Goal: Navigation & Orientation: Find specific page/section

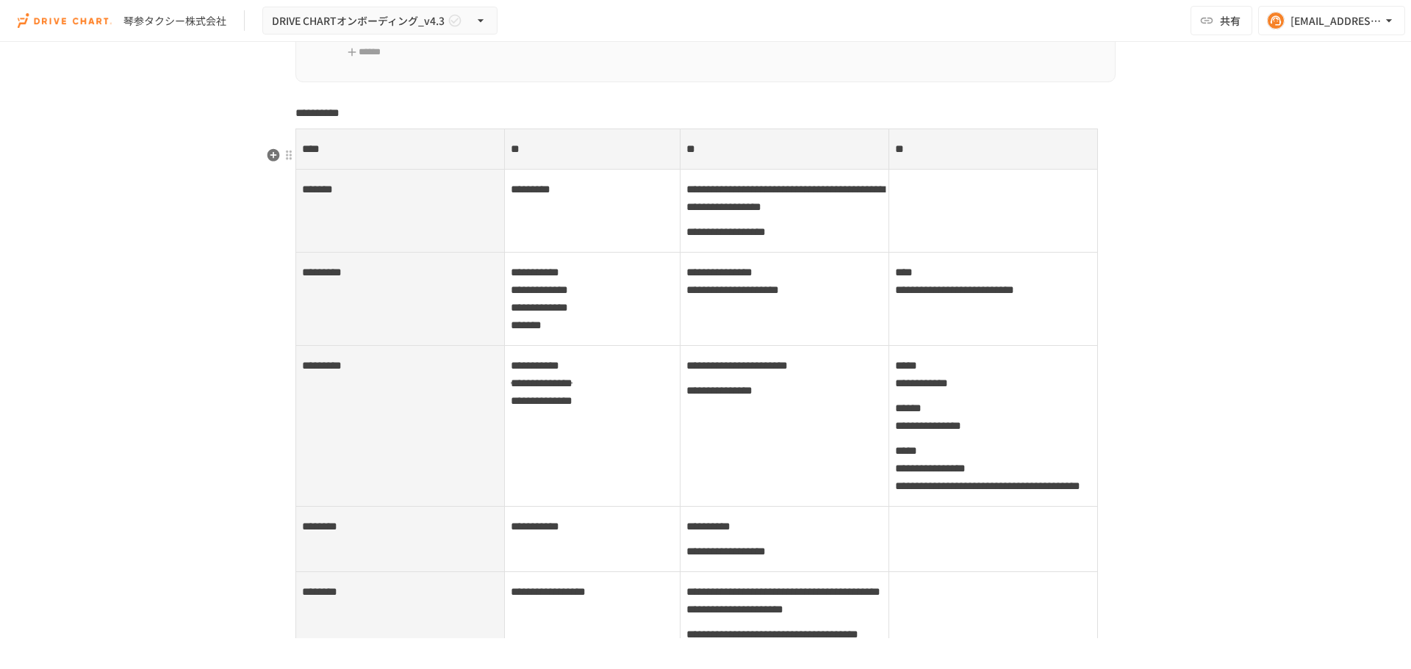
scroll to position [6233, 0]
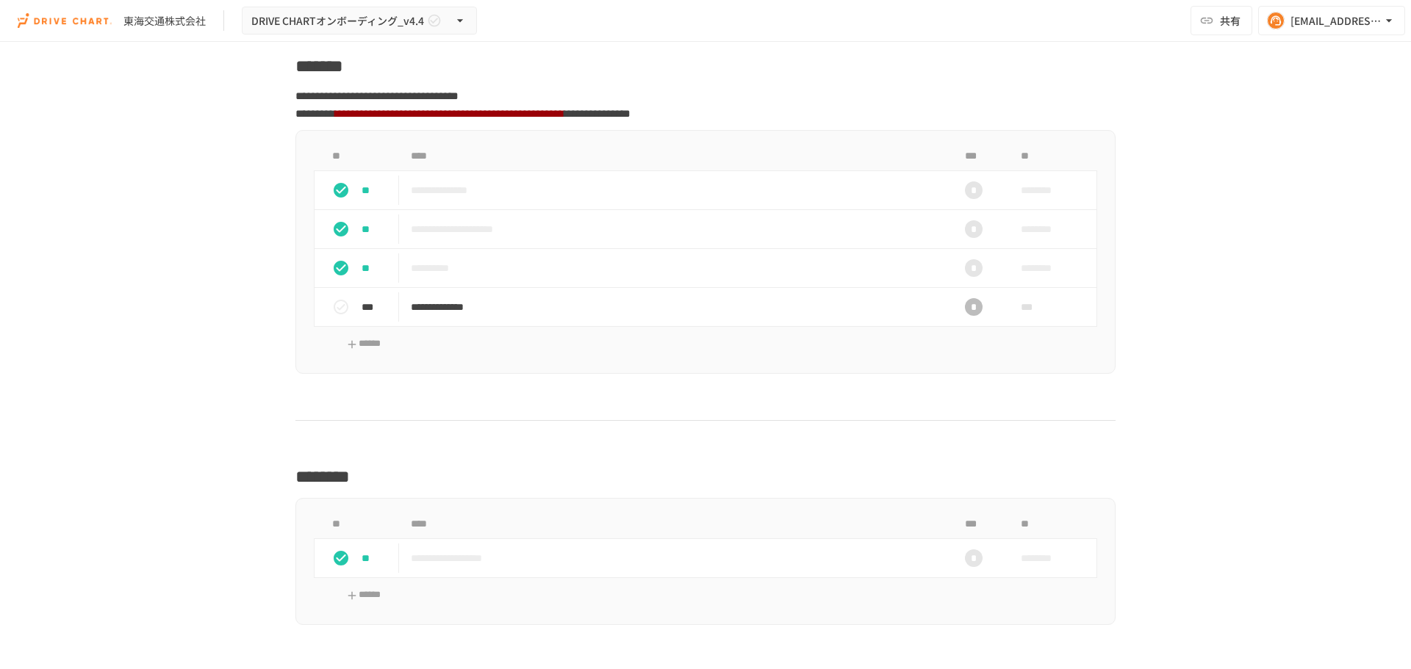
scroll to position [1616, 0]
